Goal: Check status: Check status

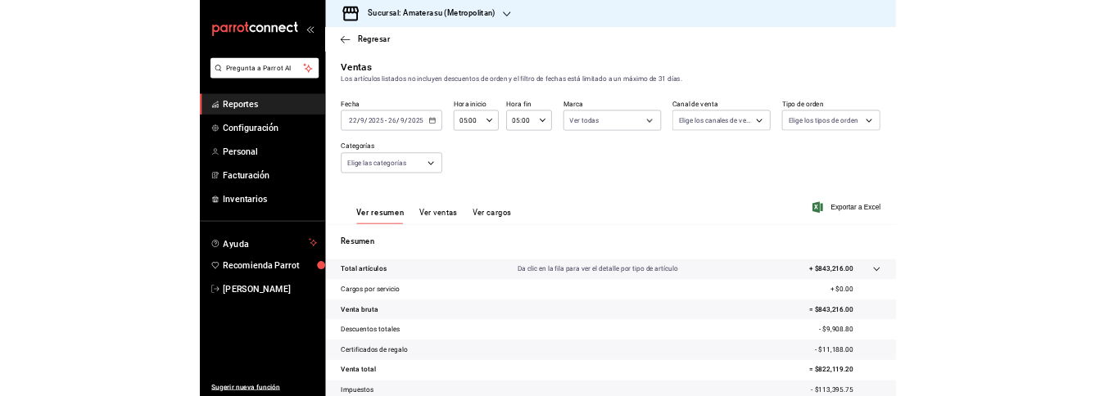
scroll to position [90, 0]
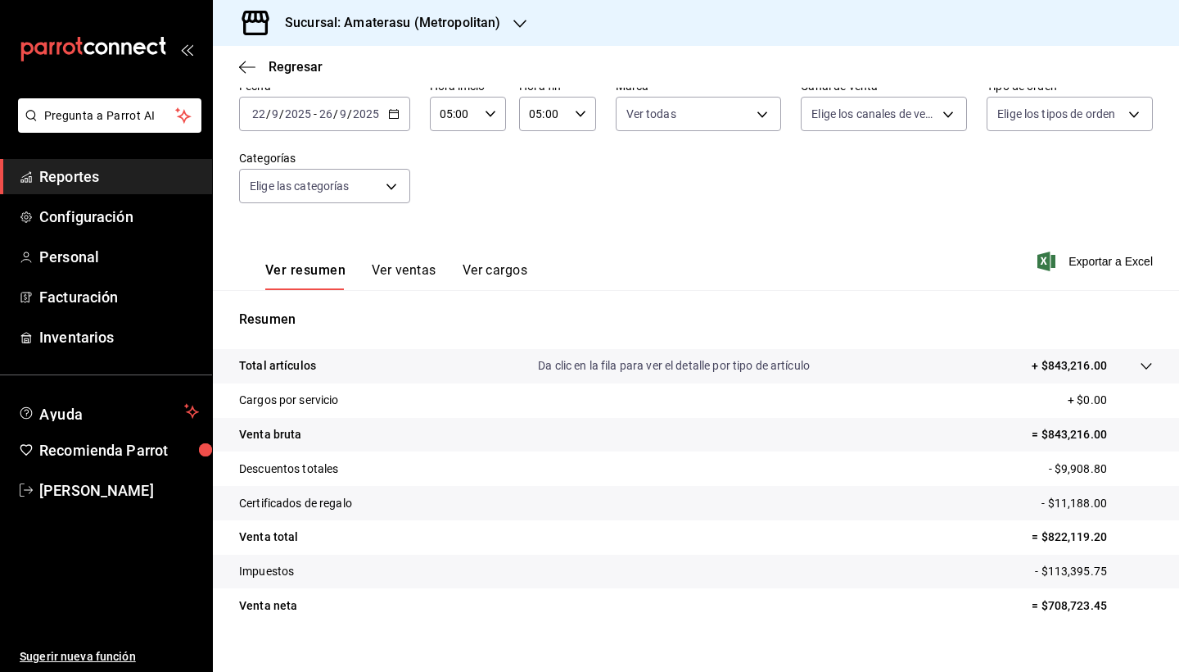
click at [398, 99] on div "[DATE] [DATE] - [DATE] [DATE]" at bounding box center [324, 114] width 171 height 34
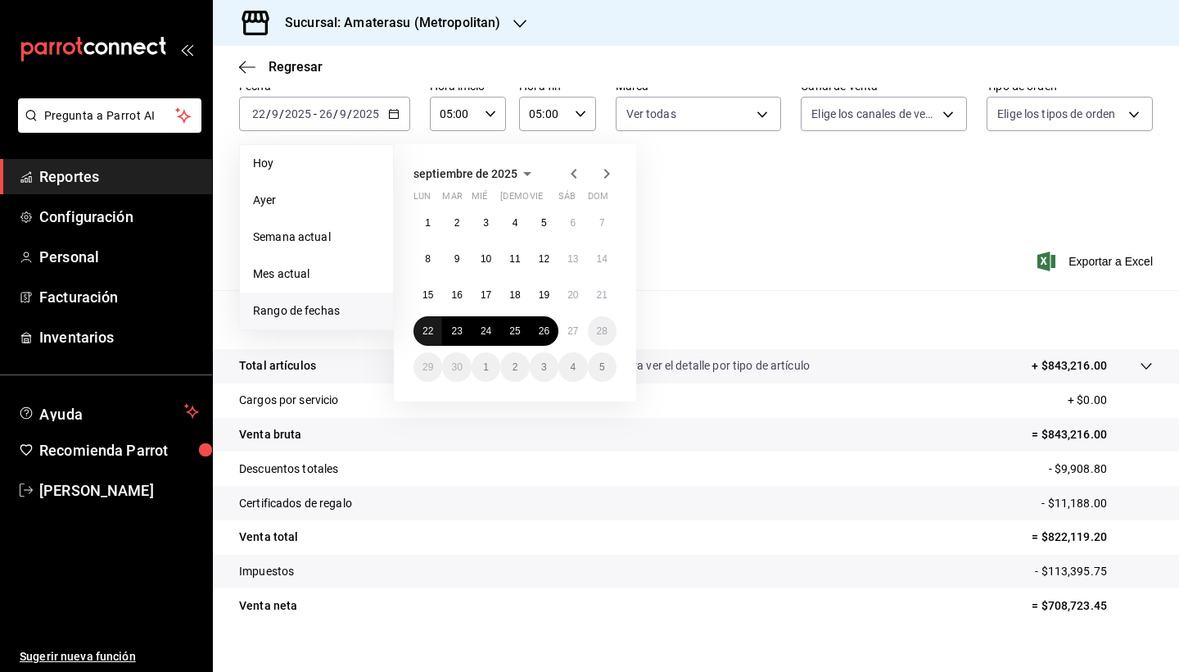
click at [428, 332] on abbr "22" at bounding box center [428, 330] width 11 height 11
click at [572, 333] on abbr "27" at bounding box center [573, 330] width 11 height 11
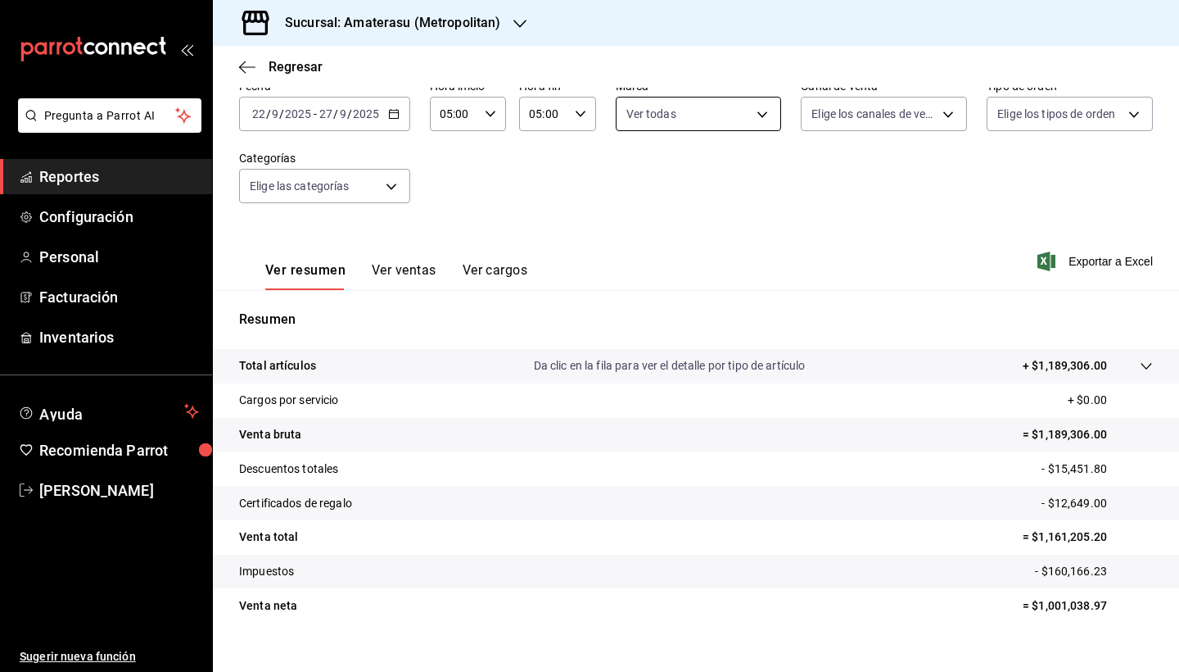
click at [767, 115] on body "Pregunta a Parrot AI Reportes Configuración Personal Facturación Inventarios Ay…" at bounding box center [589, 336] width 1179 height 672
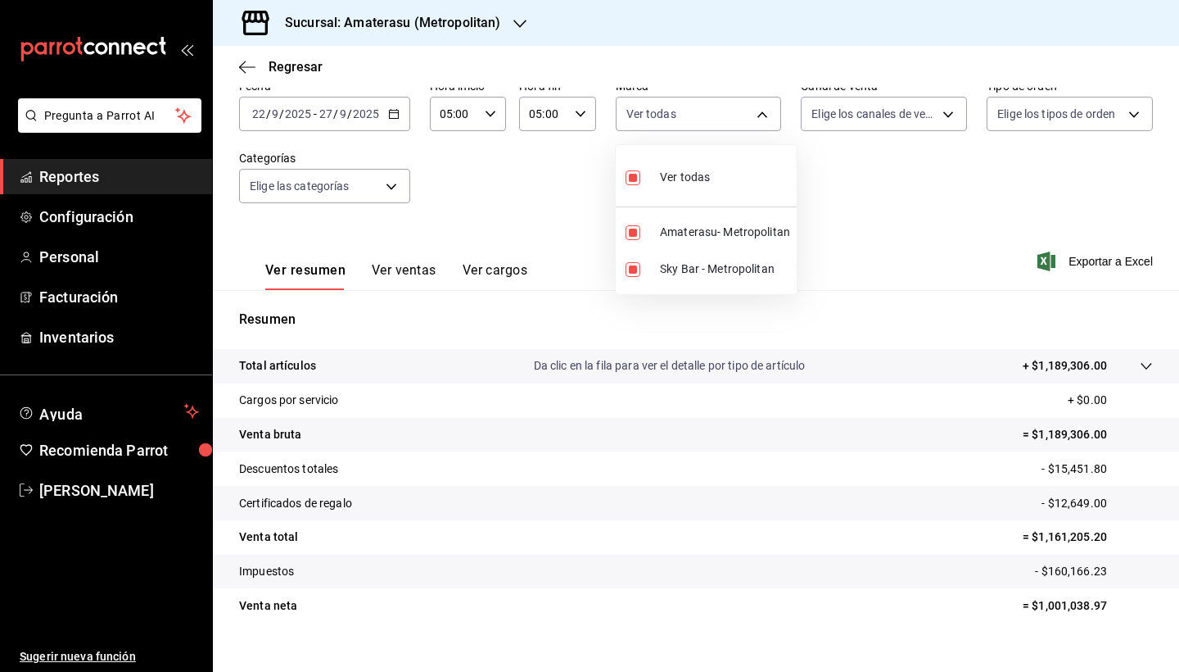
click at [633, 182] on input "checkbox" at bounding box center [633, 177] width 15 height 15
checkbox input "false"
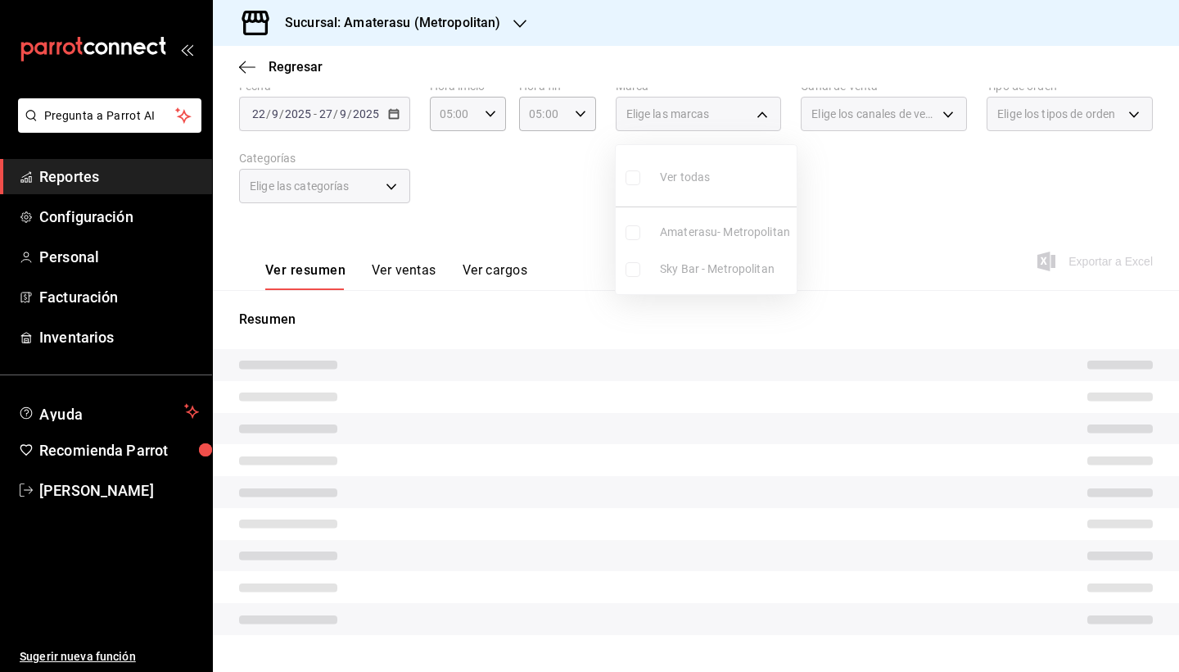
click at [633, 269] on ul "Ver todas Amaterasu- Metropolitan Sky Bar - Metropolitan" at bounding box center [706, 219] width 181 height 149
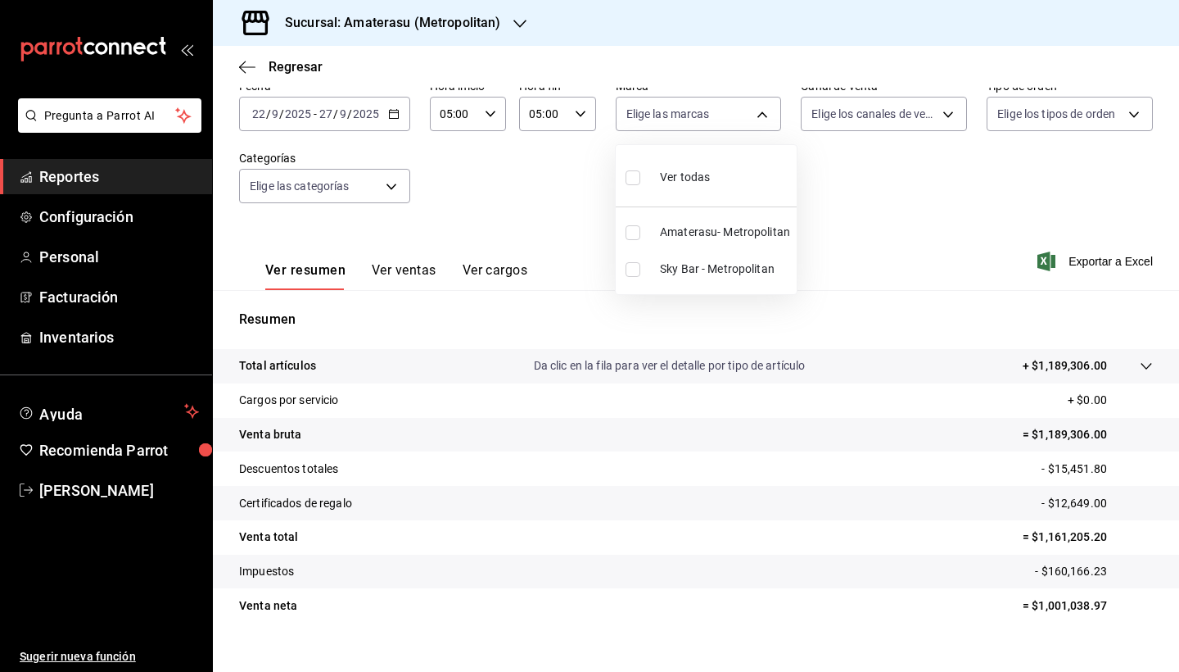
click at [633, 269] on input "checkbox" at bounding box center [633, 269] width 15 height 15
checkbox input "true"
type input "f3afaab8-8c3d-4e49-a299-af9bdf6027b2"
click at [904, 437] on div at bounding box center [589, 336] width 1179 height 672
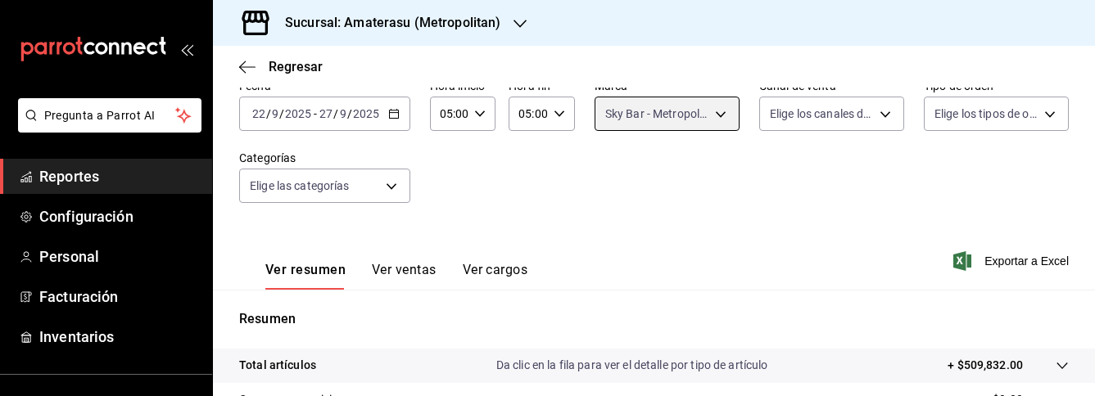
scroll to position [388, 0]
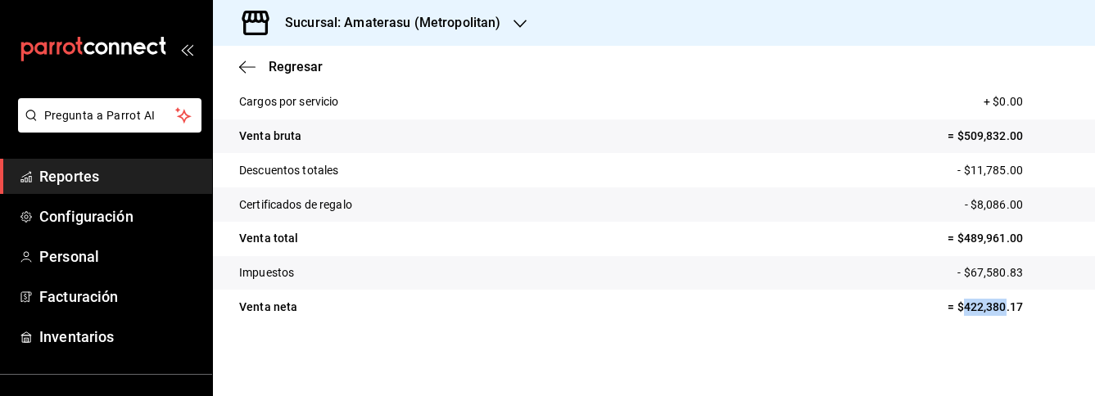
drag, startPoint x: 952, startPoint y: 309, endPoint x: 1017, endPoint y: 314, distance: 65.7
click at [1010, 314] on p "= $422,380.17" at bounding box center [1008, 307] width 121 height 17
click at [1017, 314] on p "= $422,380.17" at bounding box center [1008, 307] width 121 height 17
drag, startPoint x: 953, startPoint y: 307, endPoint x: 1014, endPoint y: 310, distance: 61.5
click at [1014, 310] on p "= $422,380.17" at bounding box center [1008, 307] width 121 height 17
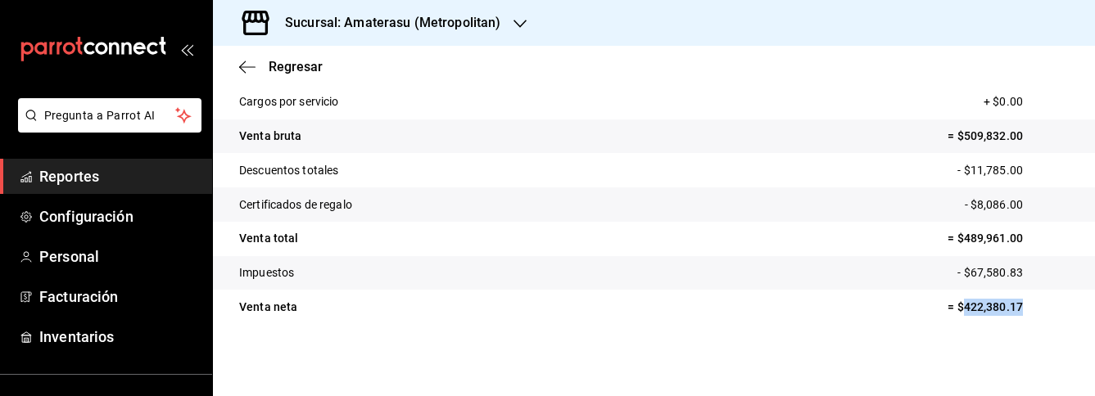
copy p "422,380.17"
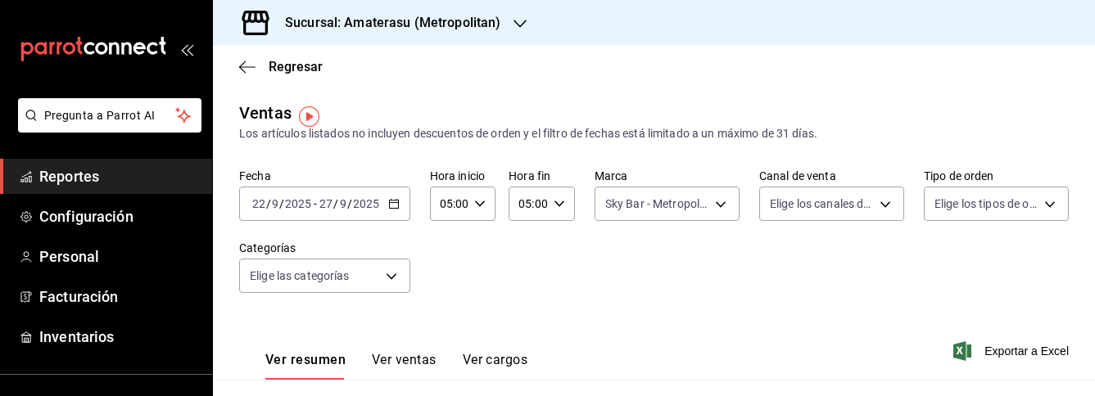
scroll to position [0, 0]
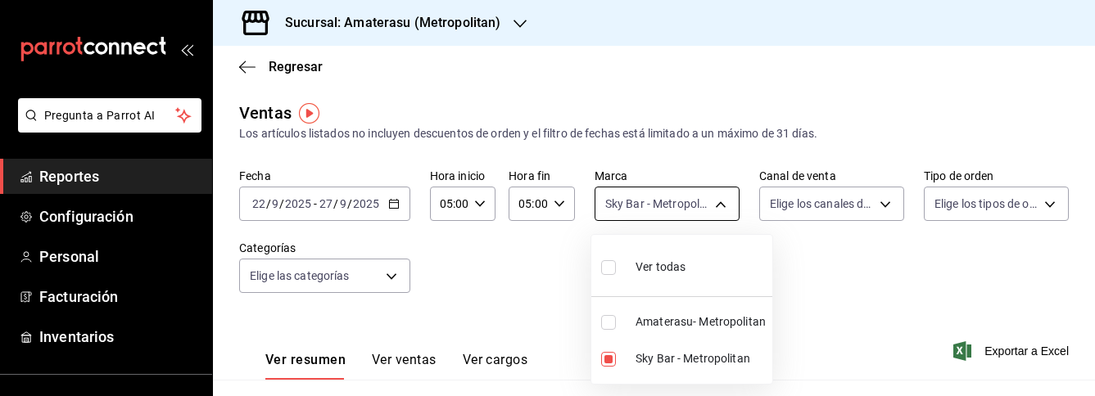
click at [719, 208] on body "Pregunta a Parrot AI Reportes Configuración Personal Facturación Inventarios Ay…" at bounding box center [547, 198] width 1095 height 396
click at [613, 321] on input "checkbox" at bounding box center [608, 322] width 15 height 15
checkbox input "true"
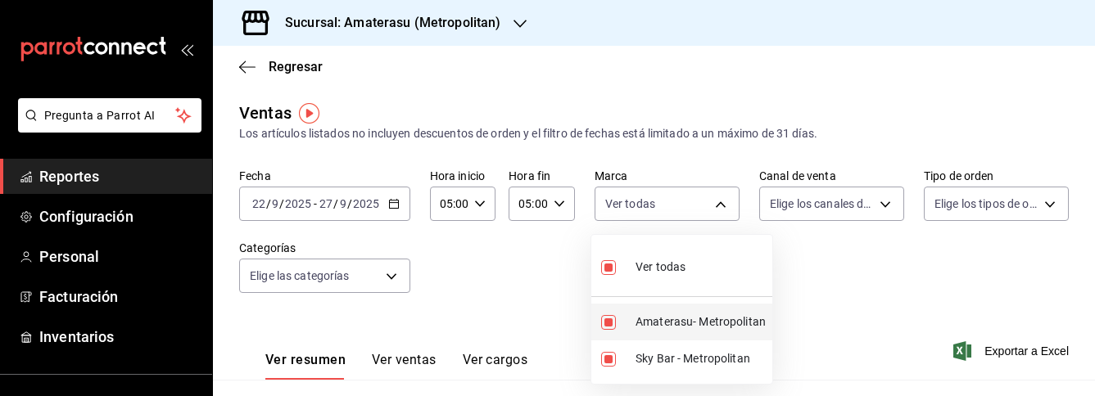
type input "f3afaab8-8c3d-4e49-a299-af9bdf6027b2,e4cd7fcb-d45b-43ae-a99f-ad4ccfcd9032"
checkbox input "true"
click at [611, 363] on input "checkbox" at bounding box center [608, 359] width 15 height 15
checkbox input "false"
type input "e4cd7fcb-d45b-43ae-a99f-ad4ccfcd9032"
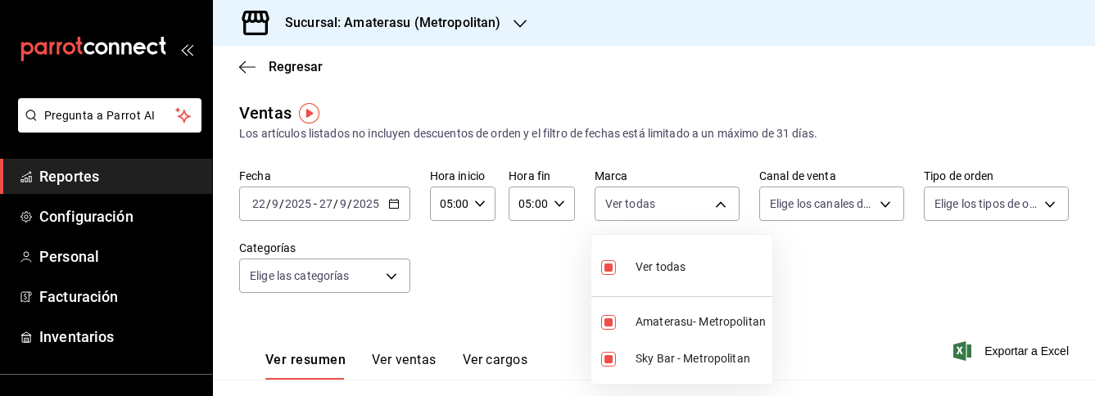
checkbox input "false"
click at [893, 326] on div at bounding box center [547, 198] width 1095 height 396
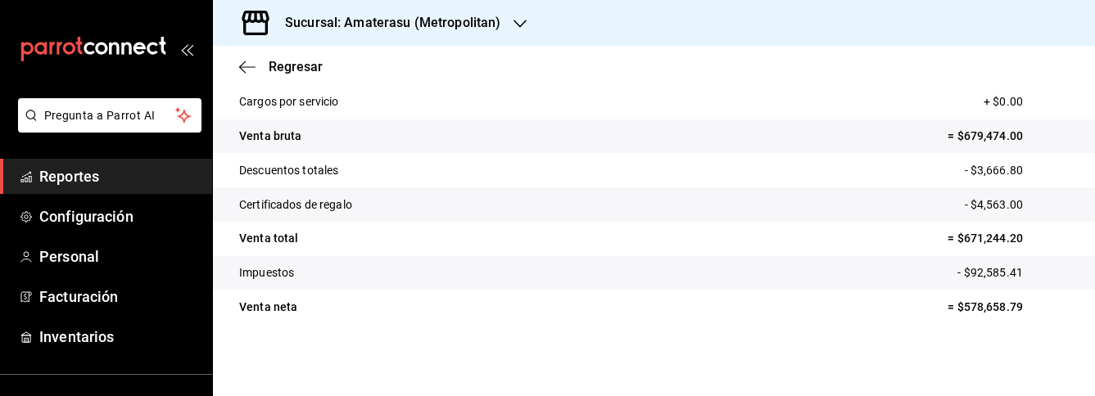
scroll to position [388, 0]
drag, startPoint x: 953, startPoint y: 309, endPoint x: 1015, endPoint y: 309, distance: 61.4
click at [1015, 309] on p "= $578,658.79" at bounding box center [1008, 307] width 121 height 17
copy p "578,658.79"
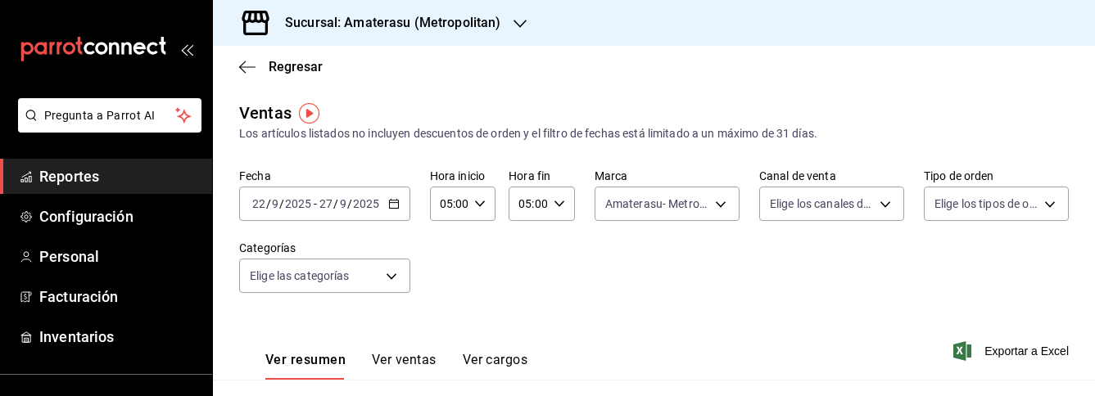
scroll to position [0, 0]
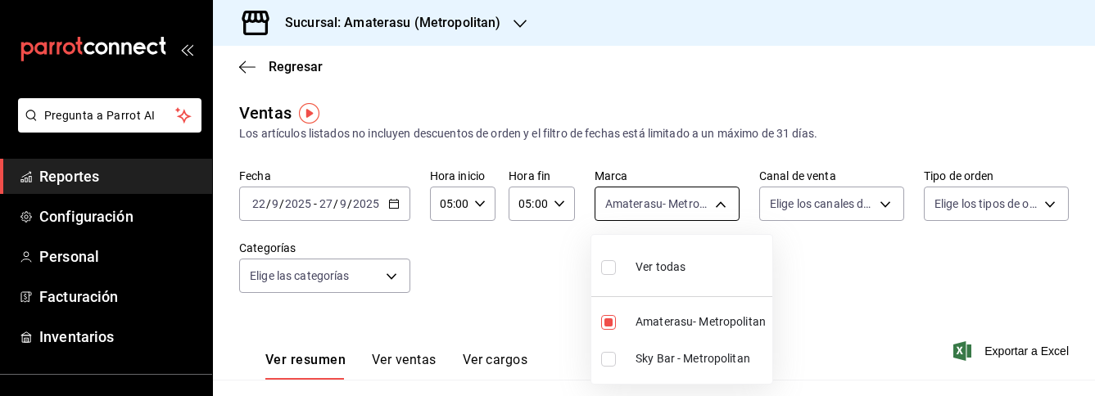
click at [715, 205] on body "Pregunta a Parrot AI Reportes Configuración Personal Facturación Inventarios Ay…" at bounding box center [547, 198] width 1095 height 396
click at [613, 270] on input "checkbox" at bounding box center [608, 267] width 15 height 15
checkbox input "true"
type input "e4cd7fcb-d45b-43ae-a99f-ad4ccfcd9032,f3afaab8-8c3d-4e49-a299-af9bdf6027b2"
checkbox input "true"
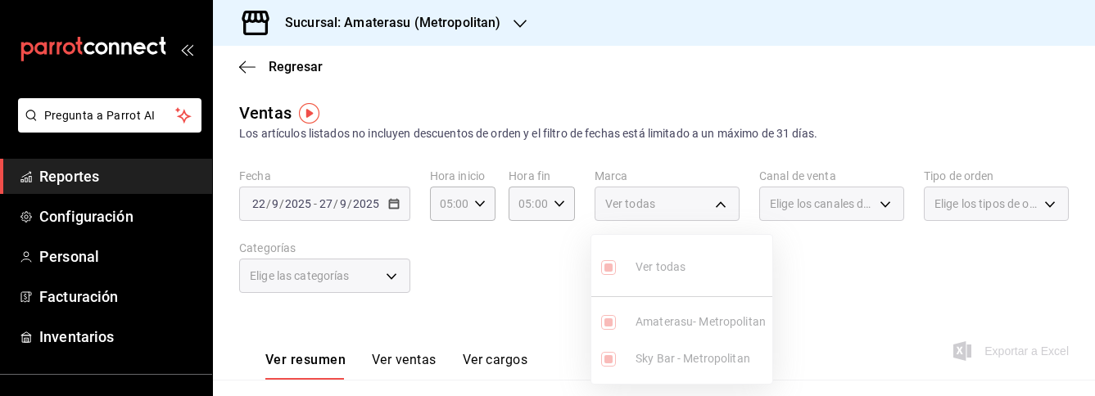
click at [895, 317] on div at bounding box center [547, 198] width 1095 height 396
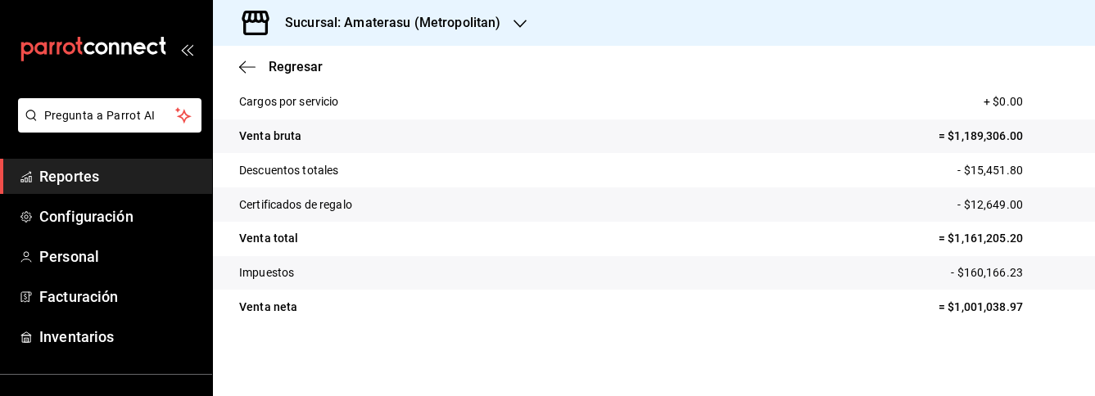
scroll to position [388, 0]
drag, startPoint x: 944, startPoint y: 309, endPoint x: 1015, endPoint y: 307, distance: 71.3
click at [1015, 307] on p "= $1,001,038.97" at bounding box center [1004, 307] width 130 height 17
copy p "1,001,038.97"
